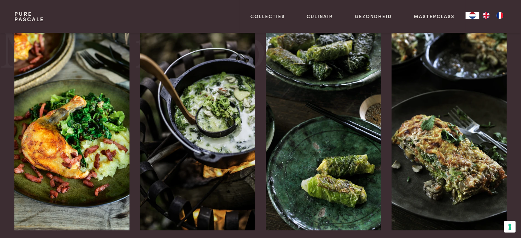
scroll to position [925, 0]
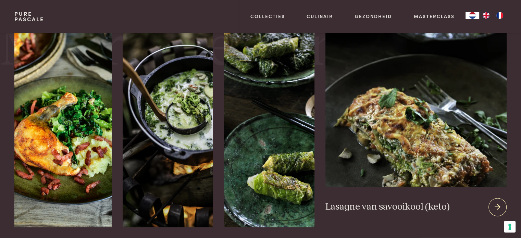
click at [413, 143] on img at bounding box center [416, 105] width 181 height 166
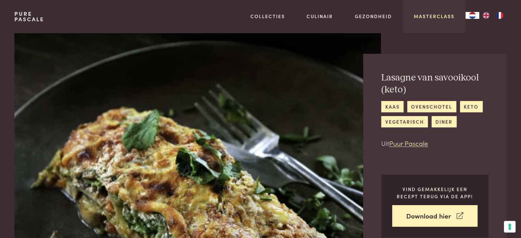
click at [435, 13] on link "Masterclass" at bounding box center [434, 16] width 41 height 7
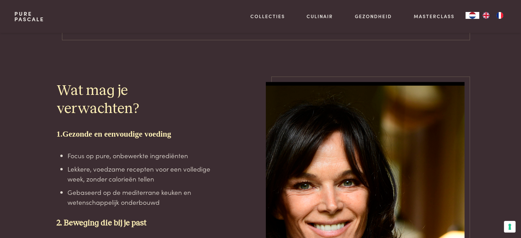
scroll to position [1165, 0]
